Goal: Task Accomplishment & Management: Complete application form

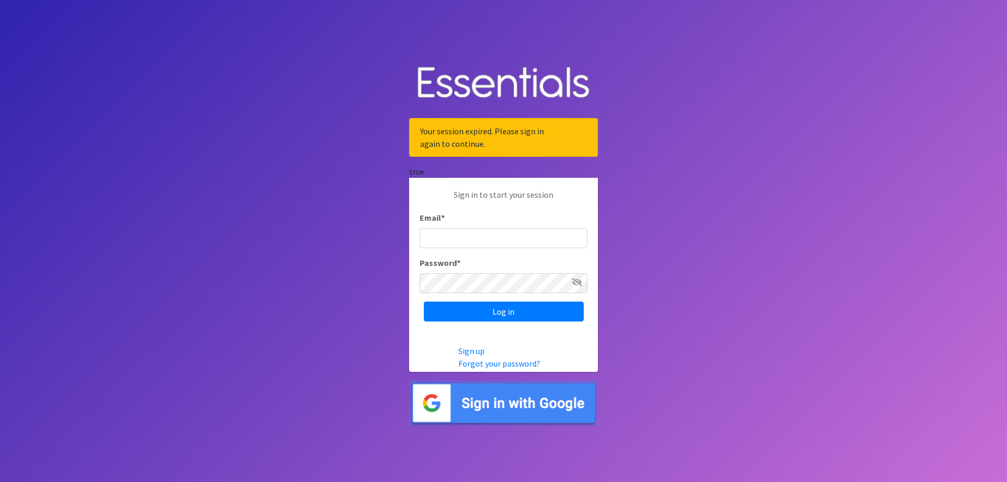
click at [526, 238] on input "Email *" at bounding box center [504, 238] width 168 height 20
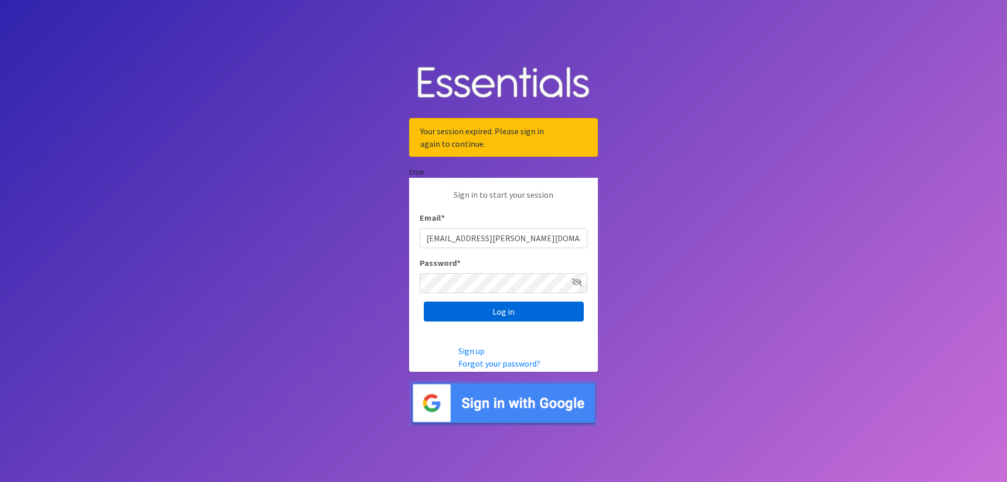
type input "[EMAIL_ADDRESS][PERSON_NAME][DOMAIN_NAME]"
click at [476, 307] on input "Log in" at bounding box center [504, 312] width 160 height 20
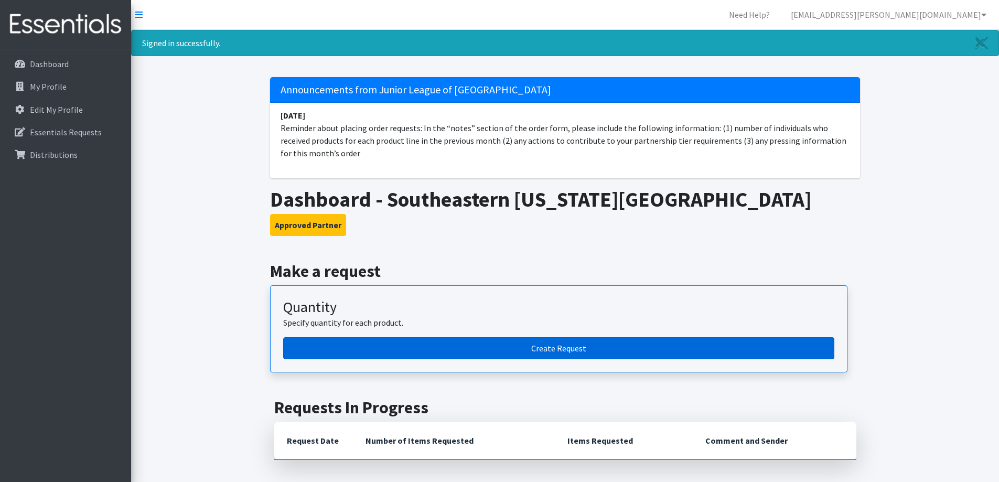
click at [365, 346] on link "Create Request" at bounding box center [558, 348] width 551 height 22
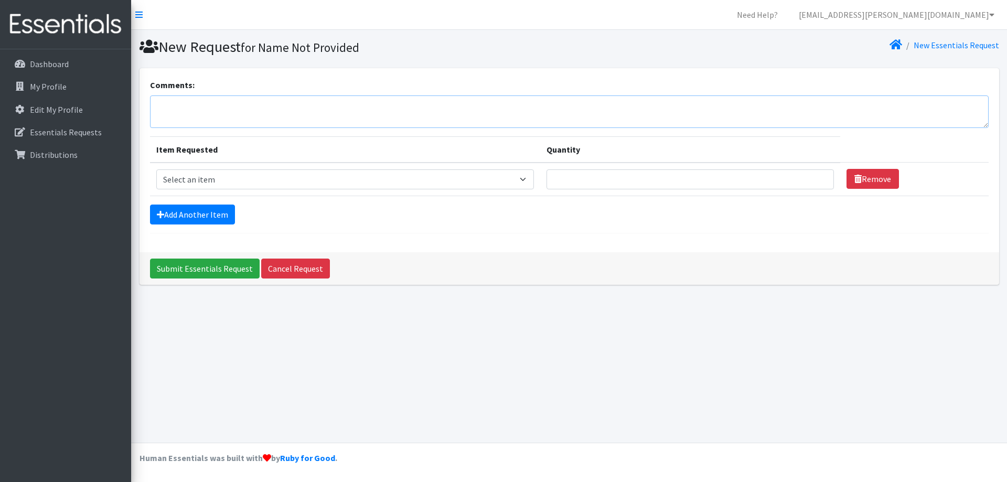
click at [362, 111] on textarea "Comments:" at bounding box center [569, 111] width 839 height 33
paste textarea "The number of individuals receiving products for each product line Your partner…"
type textarea "The number of individuals receiving products for each product line Your partner…"
